Goal: Task Accomplishment & Management: Use online tool/utility

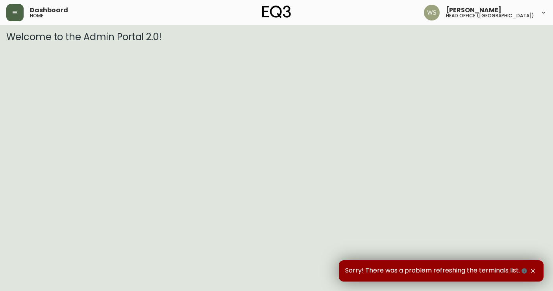
click at [19, 16] on button "button" at bounding box center [14, 12] width 17 height 17
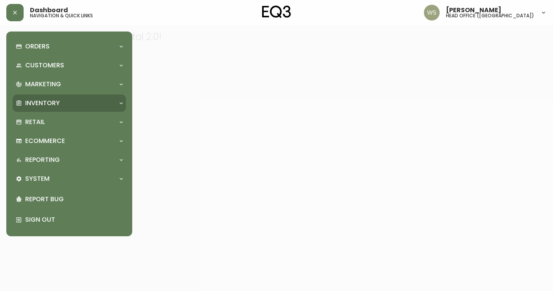
click at [40, 100] on p "Inventory" at bounding box center [42, 103] width 35 height 9
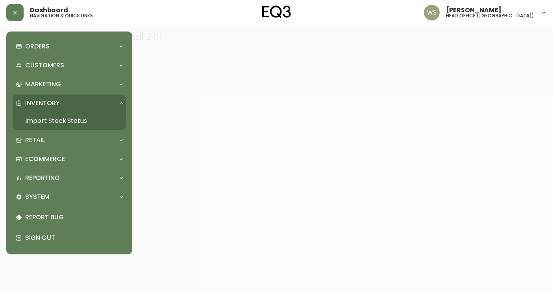
click at [45, 114] on link "Import Stock Status" at bounding box center [69, 121] width 113 height 18
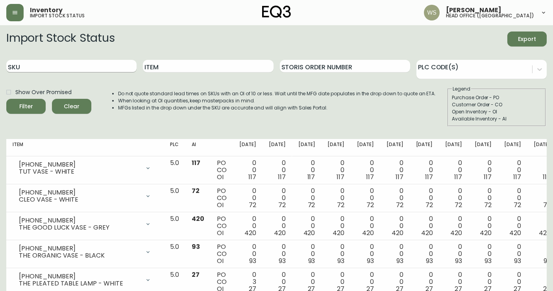
click at [77, 60] on input "SKU" at bounding box center [71, 66] width 130 height 13
paste input "31135-49-823A0G"
type input "31135-49-823A0G"
click at [6, 99] on button "Filter" at bounding box center [25, 106] width 39 height 15
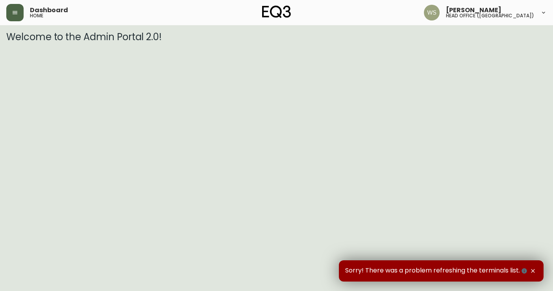
click at [12, 18] on button "button" at bounding box center [14, 12] width 17 height 17
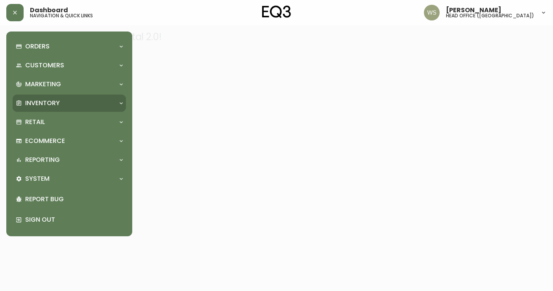
click at [46, 103] on p "Inventory" at bounding box center [42, 103] width 35 height 9
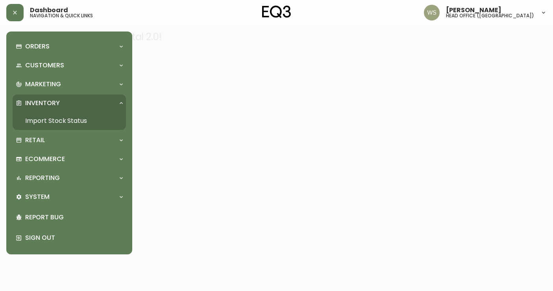
click at [49, 120] on link "Import Stock Status" at bounding box center [69, 121] width 113 height 18
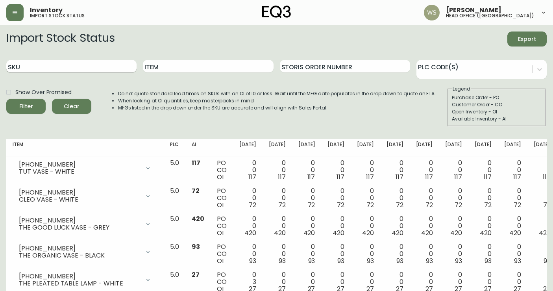
click at [101, 67] on input "SKU" at bounding box center [71, 66] width 130 height 13
paste input "[PHONE_NUMBER]"
click at [6, 99] on button "Filter" at bounding box center [25, 106] width 39 height 15
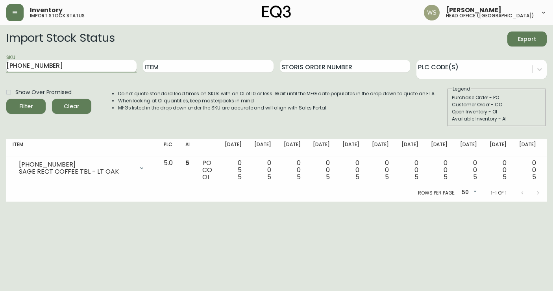
click at [64, 65] on input "[PHONE_NUMBER]" at bounding box center [71, 66] width 130 height 13
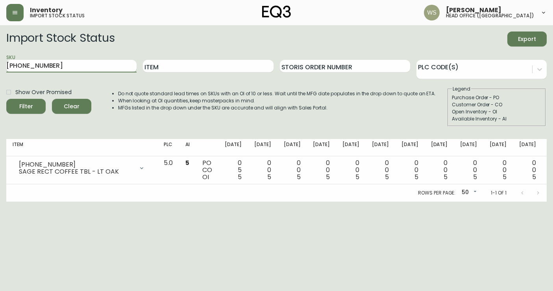
type input "3020-427-"
click at [64, 65] on input "3020-427-" at bounding box center [71, 66] width 130 height 13
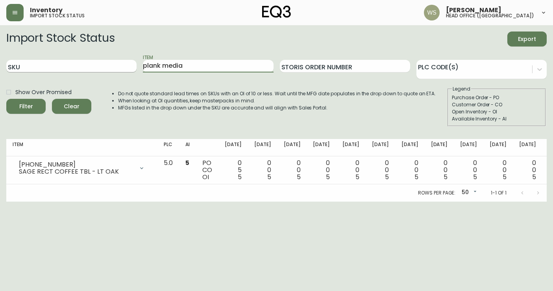
type input "plank media"
click at [6, 99] on button "Filter" at bounding box center [25, 106] width 39 height 15
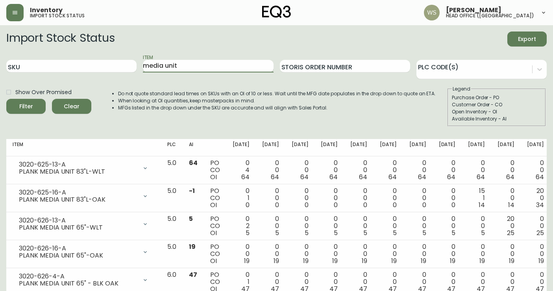
type input "media unit"
click at [6, 99] on button "Filter" at bounding box center [25, 106] width 39 height 15
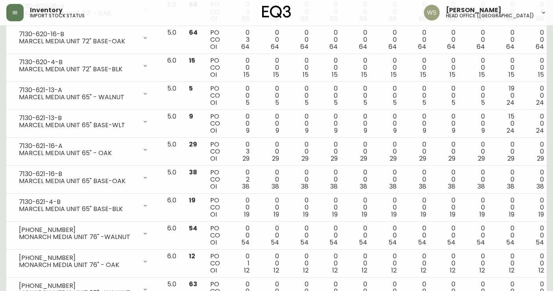
scroll to position [721, 0]
